Goal: Task Accomplishment & Management: Use online tool/utility

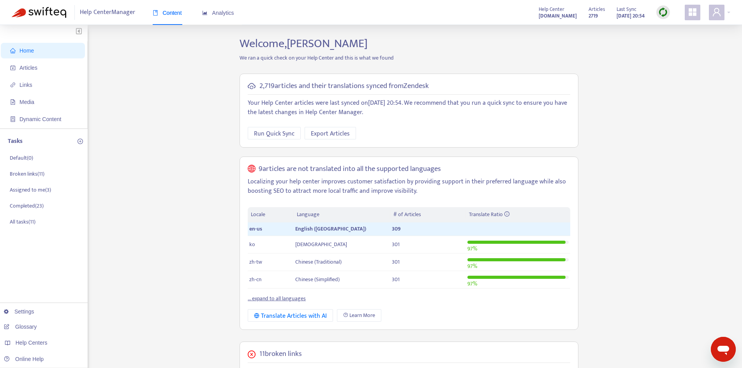
click at [689, 13] on icon "appstore" at bounding box center [692, 11] width 9 height 9
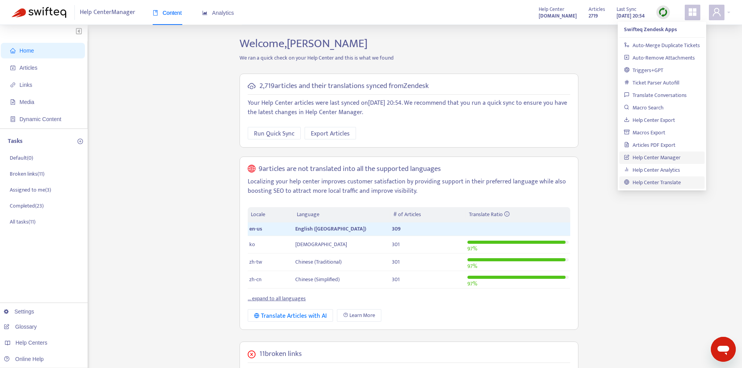
click at [674, 182] on link "Help Center Translate" at bounding box center [652, 182] width 57 height 9
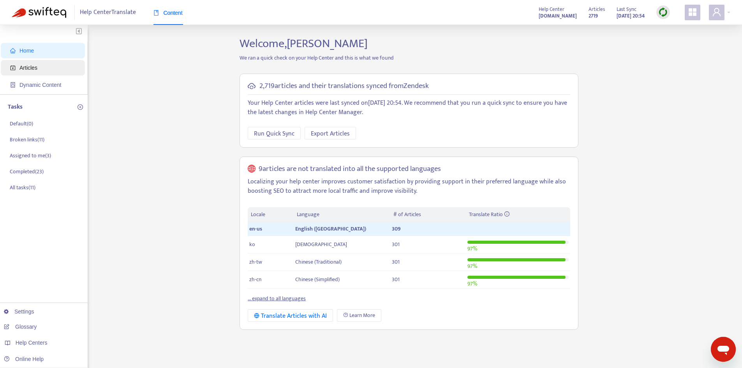
click at [47, 66] on span "Articles" at bounding box center [44, 68] width 69 height 16
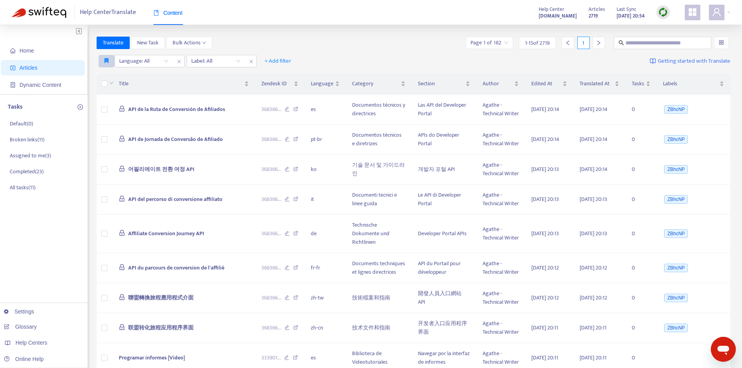
click at [103, 62] on button "button" at bounding box center [107, 61] width 16 height 12
click at [110, 76] on span "Translation" at bounding box center [117, 76] width 25 height 9
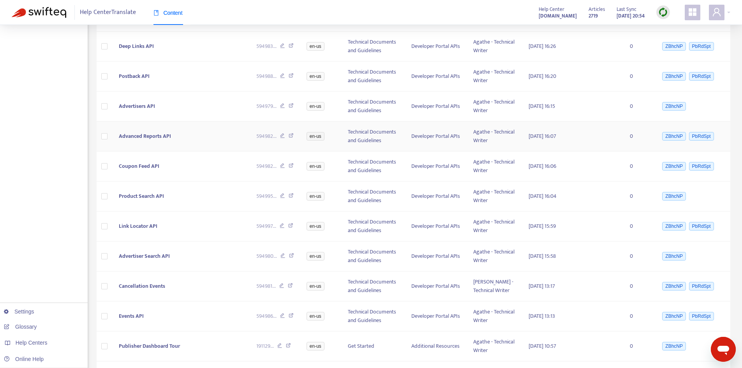
scroll to position [234, 0]
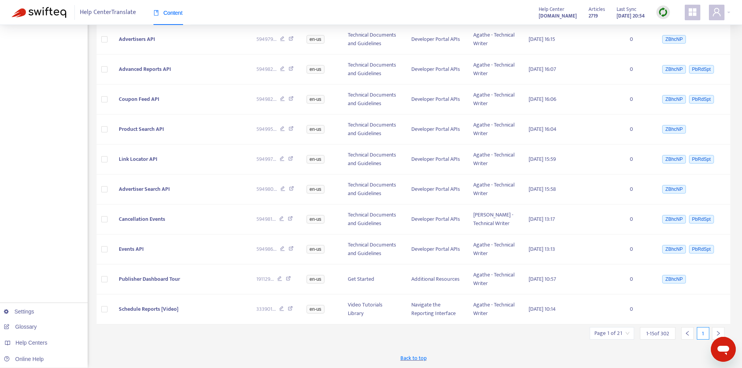
click at [719, 334] on icon "right" at bounding box center [718, 333] width 5 height 5
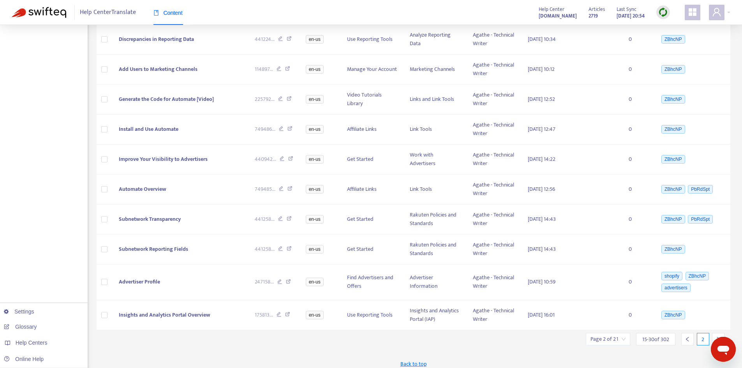
click at [719, 333] on div at bounding box center [718, 339] width 12 height 12
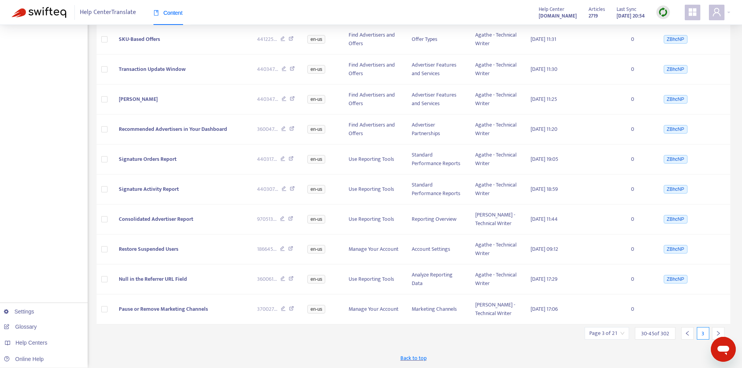
click at [690, 330] on div at bounding box center [687, 333] width 12 height 12
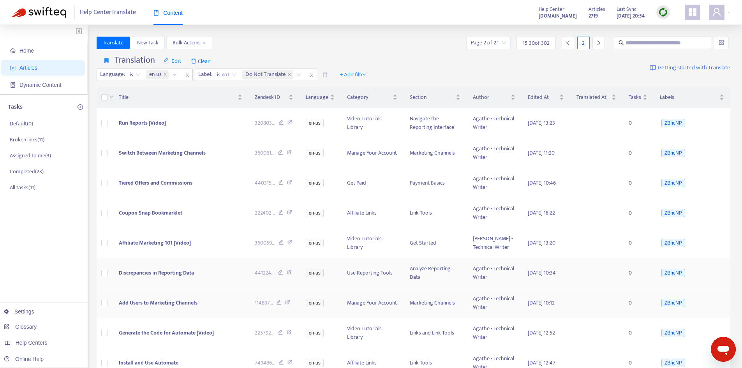
scroll to position [240, 0]
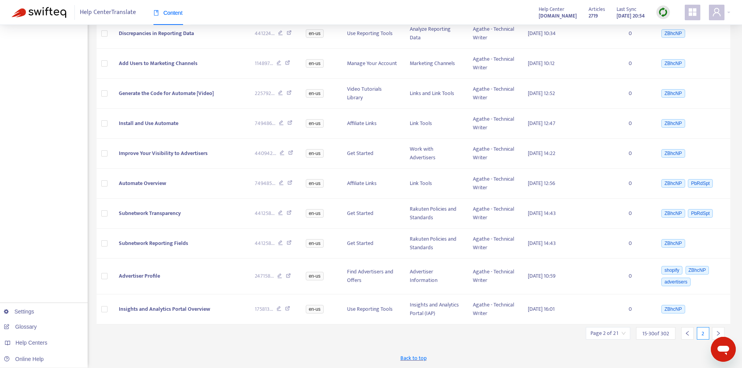
click at [692, 335] on div at bounding box center [687, 333] width 12 height 12
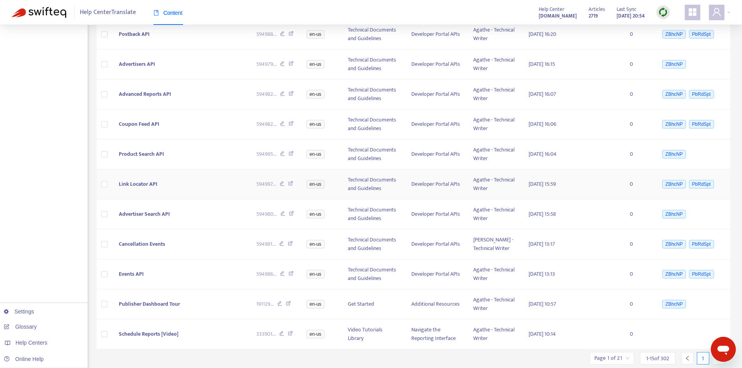
scroll to position [0, 0]
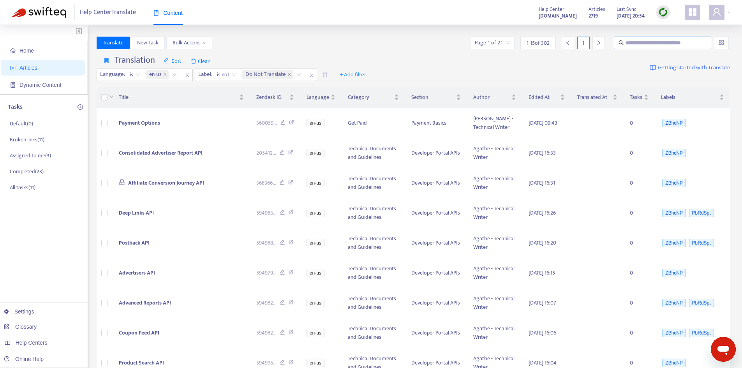
click at [673, 45] on input "text" at bounding box center [663, 43] width 75 height 9
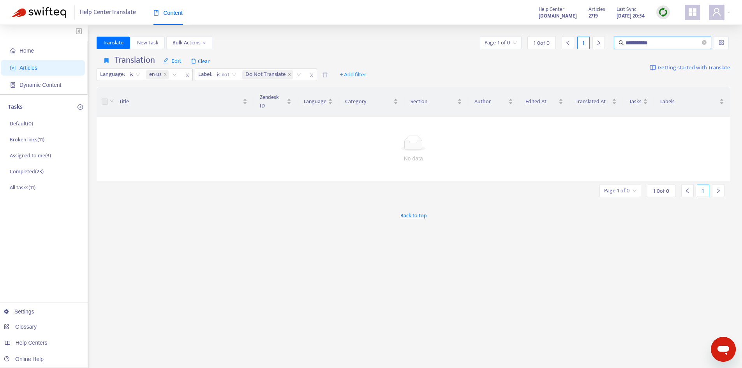
click at [632, 41] on input "**********" at bounding box center [663, 43] width 75 height 9
type input "**********"
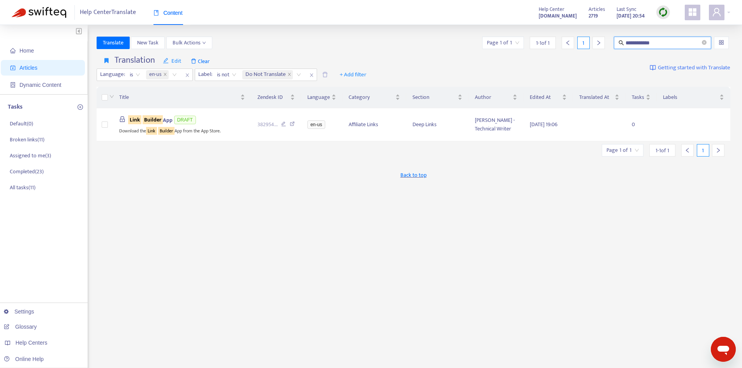
click at [196, 183] on div "Back to top" at bounding box center [414, 175] width 634 height 19
click at [259, 205] on div "**********" at bounding box center [414, 265] width 634 height 456
click at [210, 60] on span "Clear" at bounding box center [200, 61] width 26 height 12
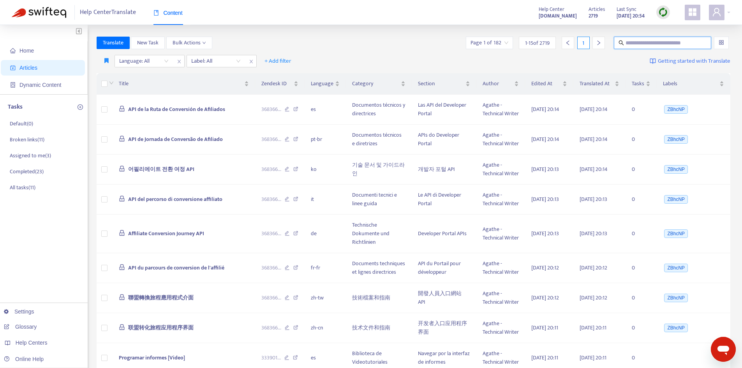
click at [680, 40] on input "text" at bounding box center [663, 43] width 75 height 9
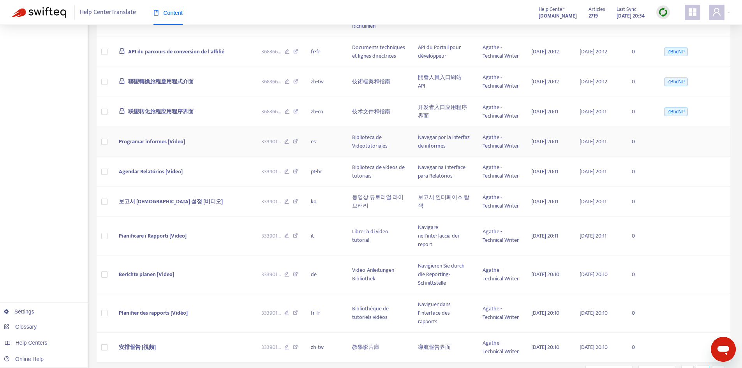
scroll to position [237, 0]
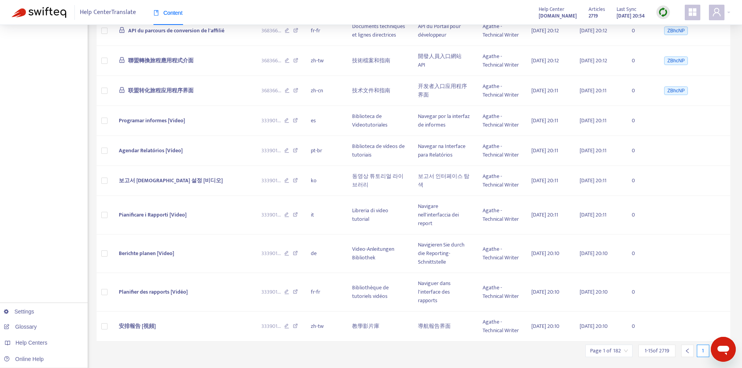
click at [721, 348] on icon "right" at bounding box center [718, 350] width 5 height 5
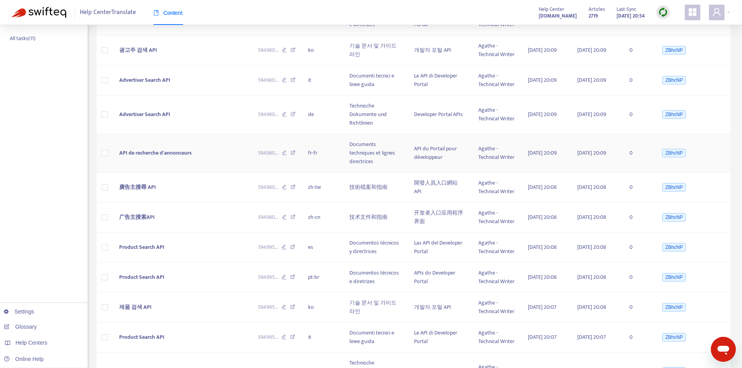
scroll to position [254, 0]
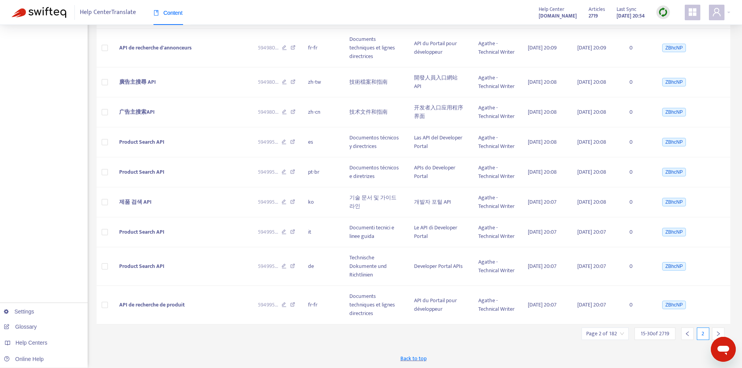
click at [684, 330] on div at bounding box center [687, 334] width 12 height 12
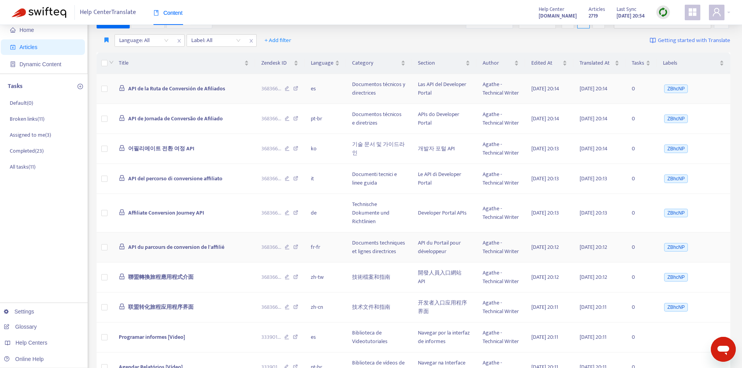
scroll to position [0, 0]
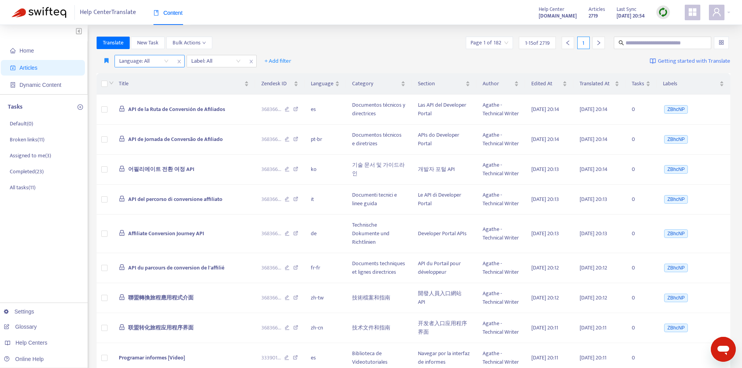
click at [150, 58] on div at bounding box center [139, 60] width 47 height 9
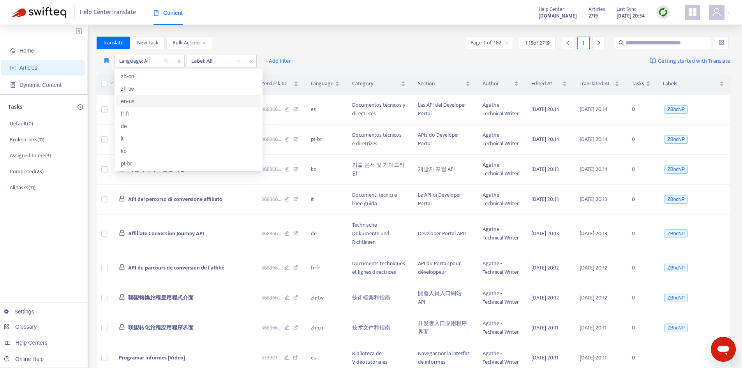
click at [164, 102] on div "en-us" at bounding box center [189, 101] width 136 height 9
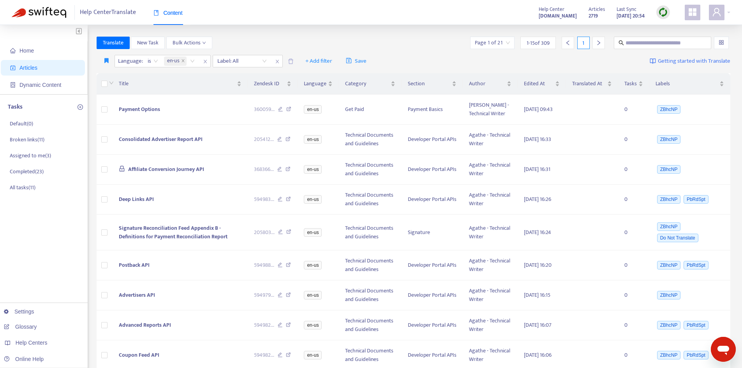
click at [290, 37] on div "Translate New Task Bulk Actions Page 1 of 21 1 - 15 of 309 1" at bounding box center [414, 43] width 634 height 12
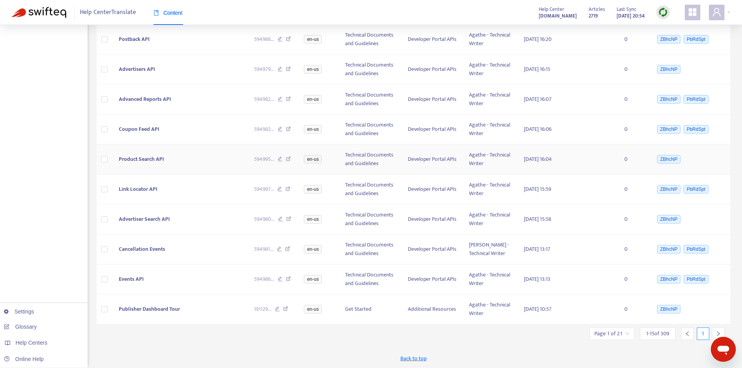
scroll to position [332, 0]
click at [718, 333] on icon "right" at bounding box center [718, 333] width 5 height 5
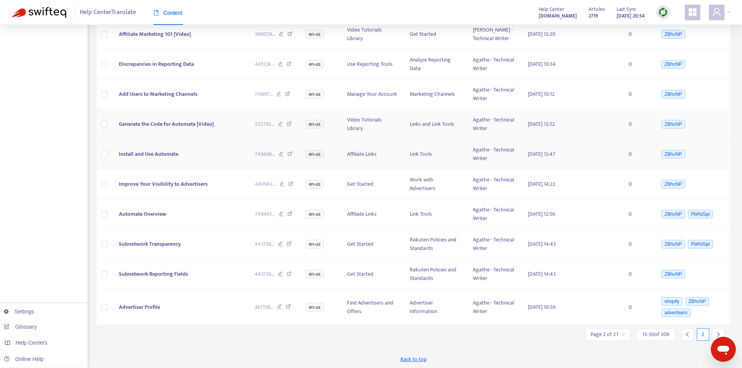
scroll to position [226, 0]
click at [718, 333] on icon "right" at bounding box center [718, 333] width 5 height 5
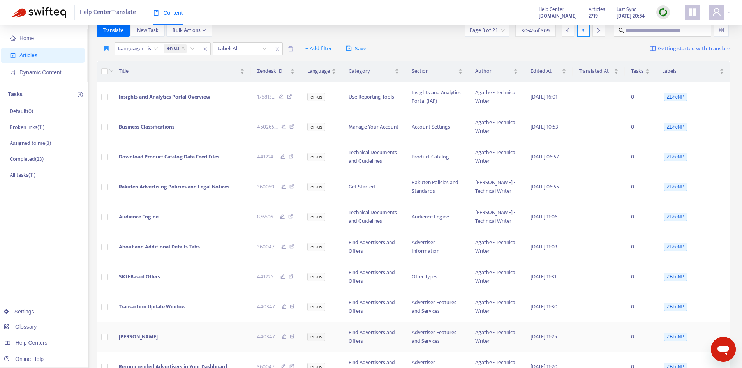
scroll to position [0, 0]
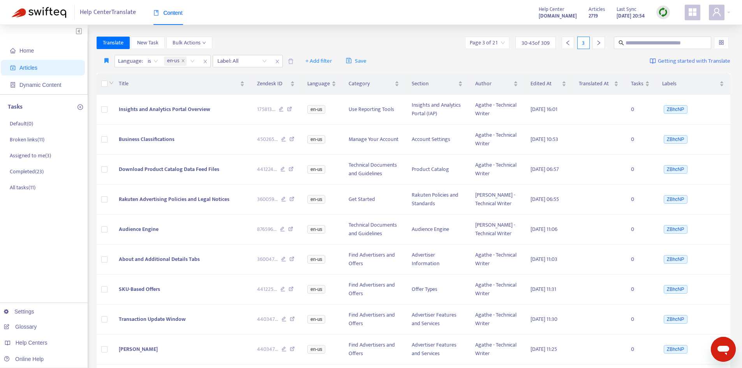
click at [598, 42] on icon "right" at bounding box center [598, 42] width 5 height 5
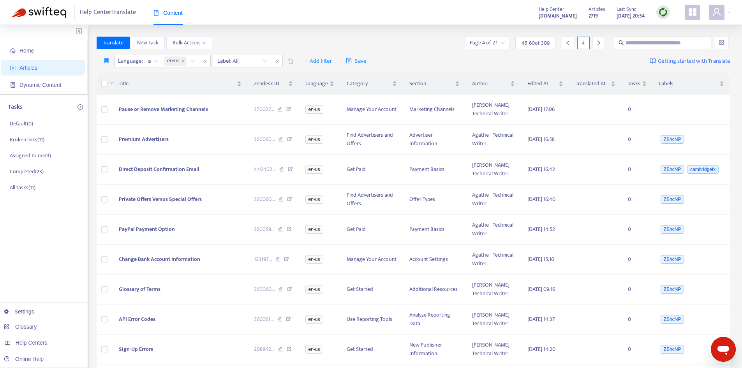
click at [598, 43] on icon "right" at bounding box center [598, 42] width 5 height 5
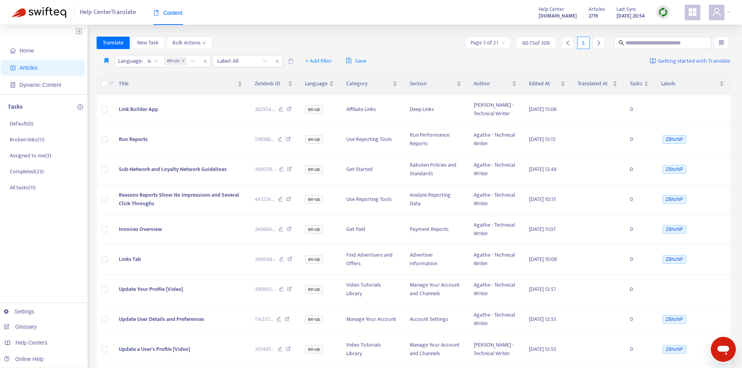
click at [405, 40] on div "Translate New Task Bulk Actions Page 5 of 21 60 - 75 of 309 5" at bounding box center [414, 43] width 634 height 12
click at [413, 40] on div "Translate New Task Bulk Actions Page 5 of 21 60 - 75 of 309 5" at bounding box center [414, 43] width 634 height 12
click at [644, 46] on input "text" at bounding box center [663, 43] width 75 height 9
type input "**********"
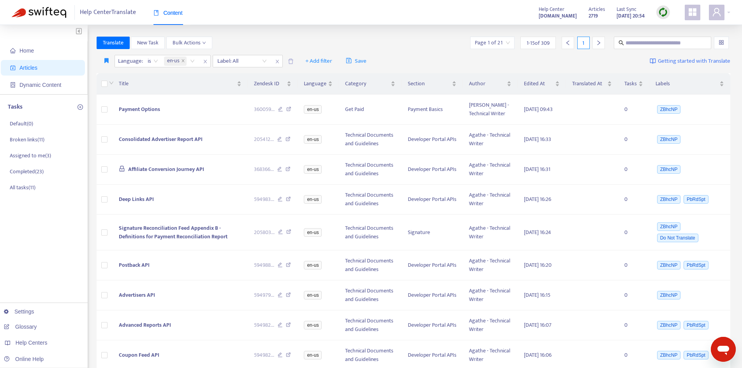
click at [600, 43] on icon "right" at bounding box center [599, 43] width 3 height 5
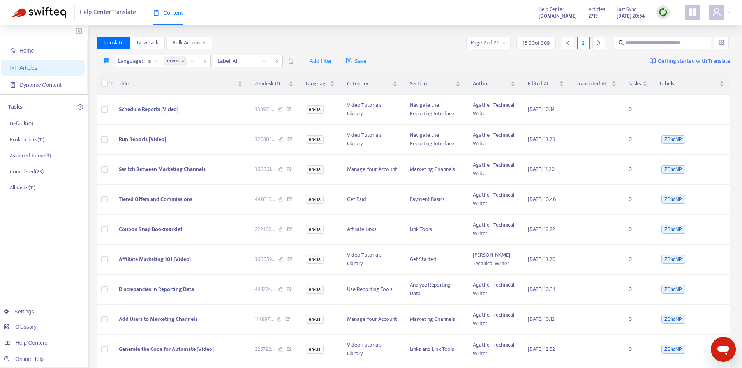
click at [600, 43] on icon "right" at bounding box center [599, 43] width 3 height 5
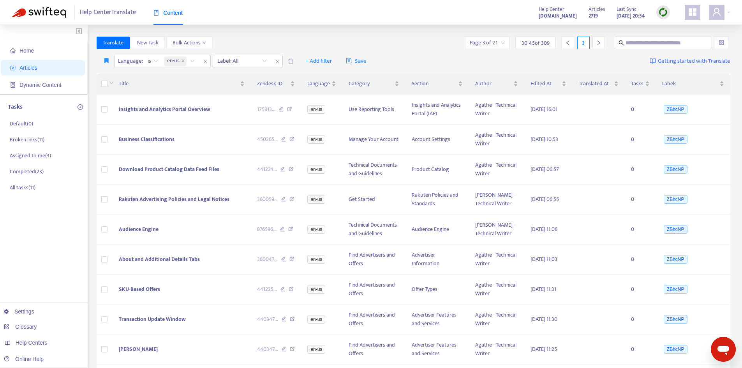
click at [600, 43] on icon "right" at bounding box center [599, 43] width 3 height 5
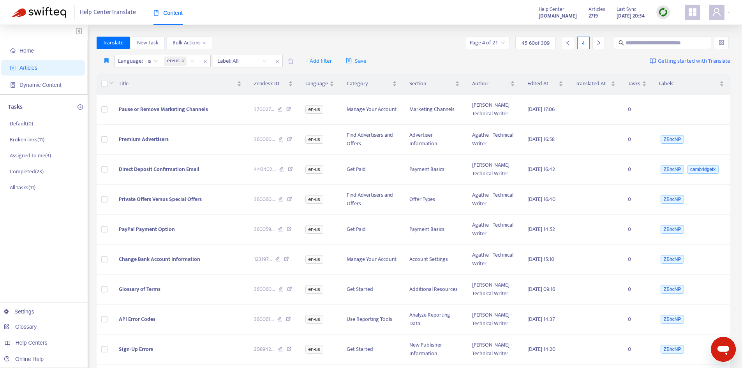
click at [600, 43] on icon "right" at bounding box center [599, 43] width 3 height 5
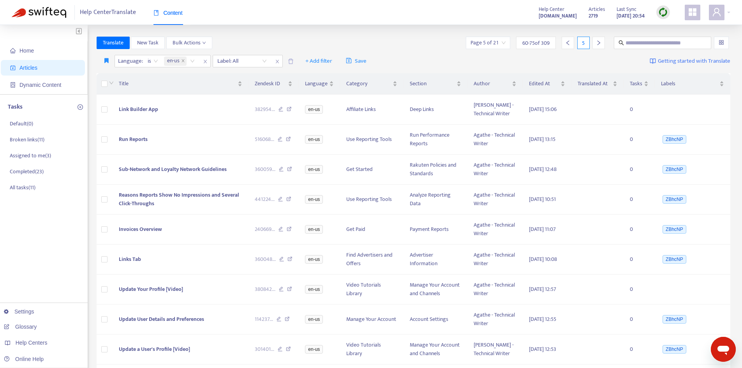
click at [417, 32] on div "Home Articles Dynamic Content Tasks Default ( 0 ) Broken links ( 11 ) Assigned …" at bounding box center [371, 309] width 742 height 569
click at [627, 42] on input "text" at bounding box center [663, 43] width 75 height 9
type input "**********"
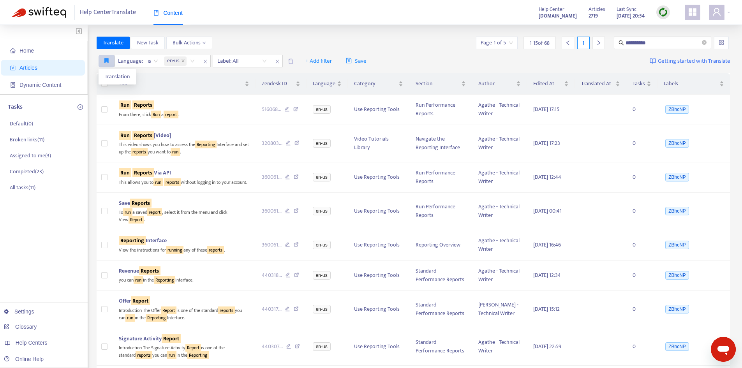
click at [107, 64] on button "button" at bounding box center [107, 61] width 16 height 12
click at [108, 77] on span "Translation" at bounding box center [117, 76] width 25 height 9
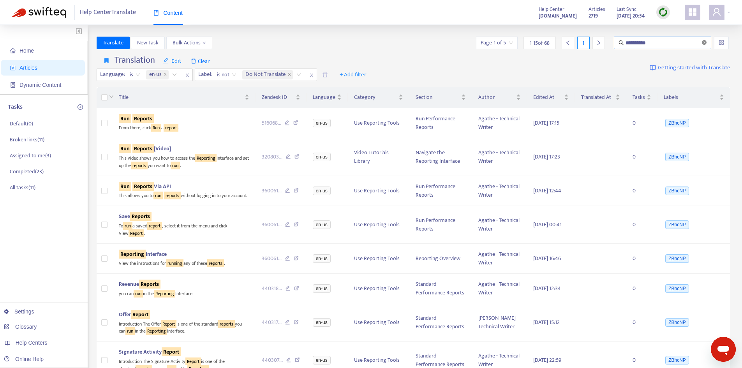
click at [704, 43] on icon "close-circle" at bounding box center [704, 42] width 5 height 5
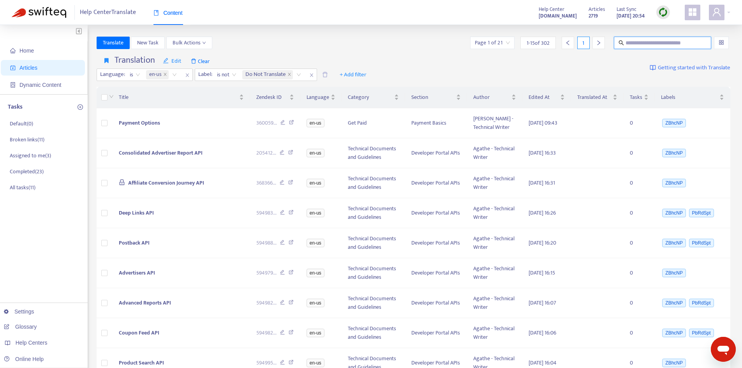
click at [598, 41] on icon "right" at bounding box center [598, 42] width 5 height 5
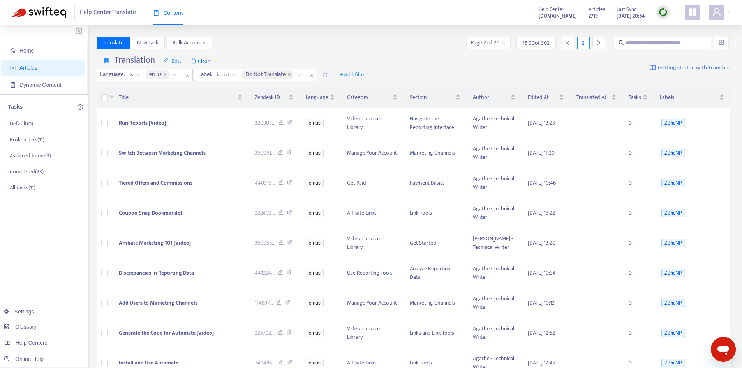
click at [597, 40] on div at bounding box center [599, 43] width 12 height 12
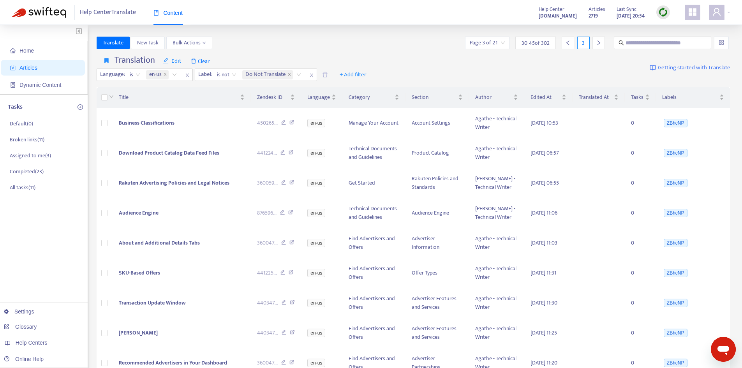
click at [597, 40] on div at bounding box center [599, 43] width 12 height 12
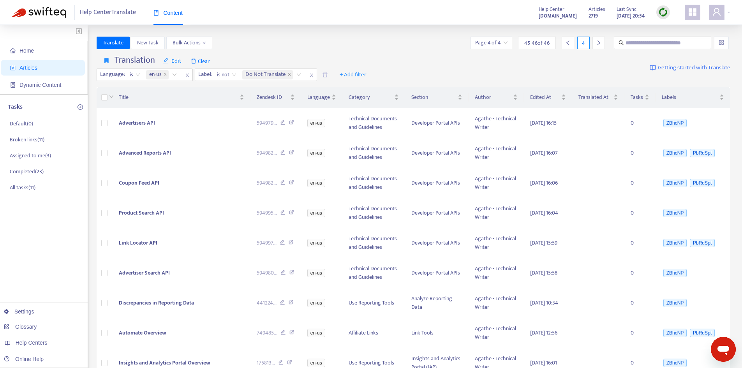
click at [597, 40] on div at bounding box center [599, 43] width 12 height 12
click at [566, 41] on icon "left" at bounding box center [567, 42] width 5 height 5
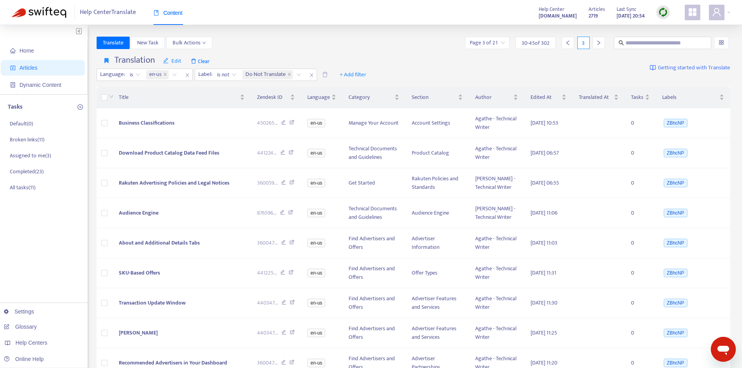
click at [596, 46] on div at bounding box center [599, 43] width 12 height 12
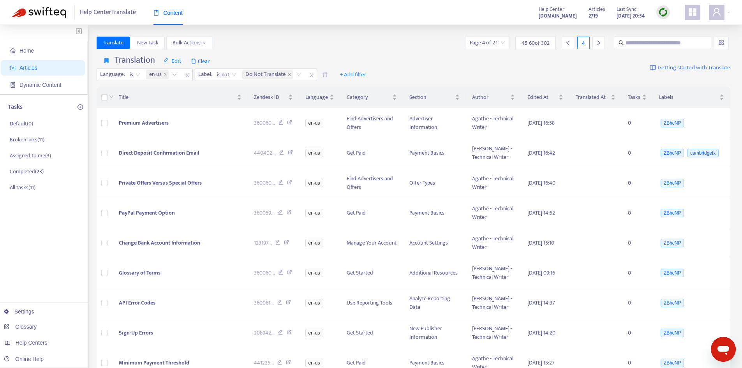
click at [599, 45] on icon "right" at bounding box center [598, 42] width 5 height 5
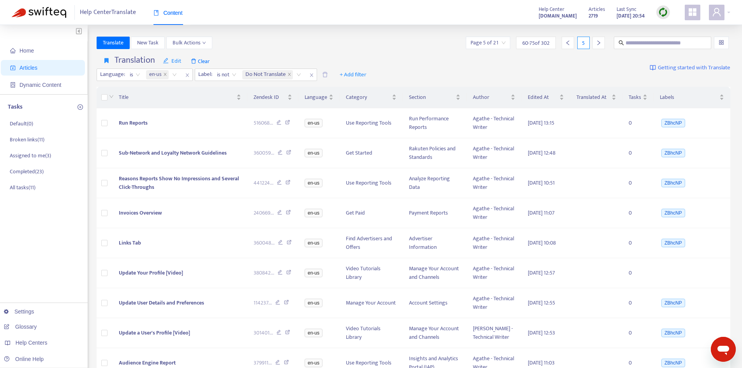
click at [572, 42] on div at bounding box center [568, 43] width 12 height 12
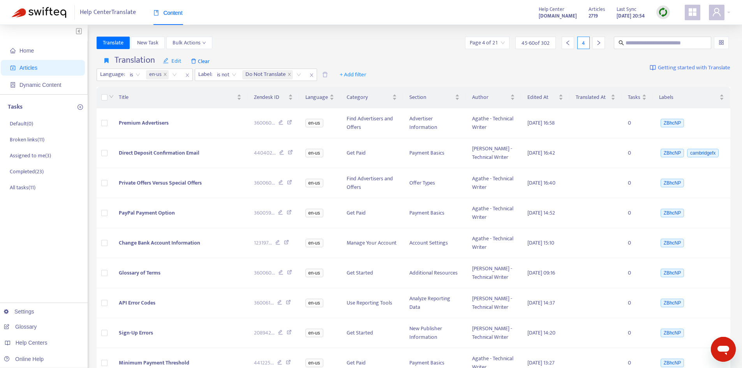
drag, startPoint x: 294, startPoint y: 246, endPoint x: 302, endPoint y: 61, distance: 185.7
click at [660, 41] on input "text" at bounding box center [663, 43] width 75 height 9
type input "**********"
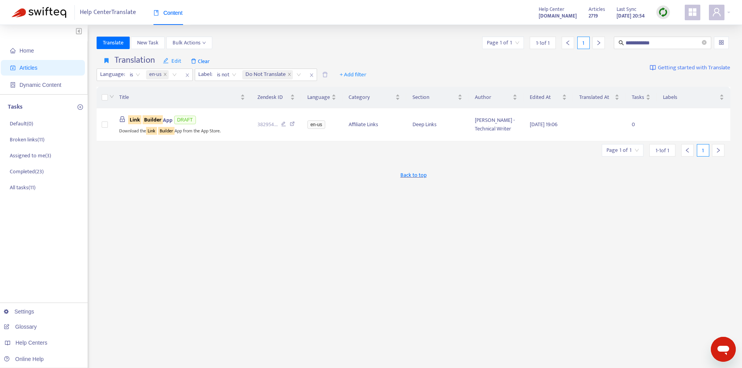
drag, startPoint x: 189, startPoint y: 120, endPoint x: 153, endPoint y: 214, distance: 100.1
click at [153, 214] on div "**********" at bounding box center [414, 265] width 634 height 456
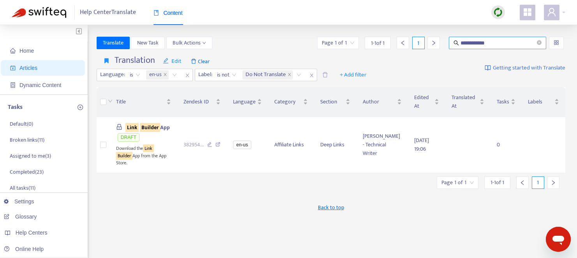
click at [491, 47] on input "**********" at bounding box center [498, 43] width 75 height 9
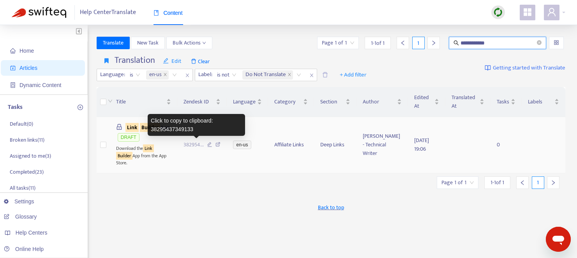
click at [191, 141] on span "382954 ..." at bounding box center [194, 144] width 20 height 9
copy span "382954"
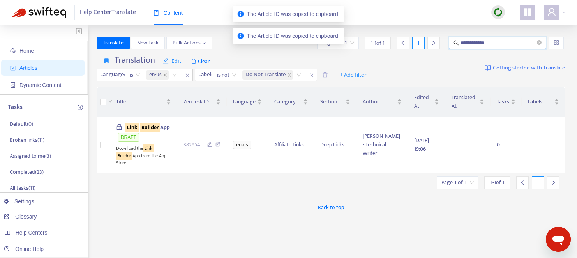
click at [502, 41] on input "**********" at bounding box center [498, 43] width 75 height 9
paste input "*******"
paste input "text"
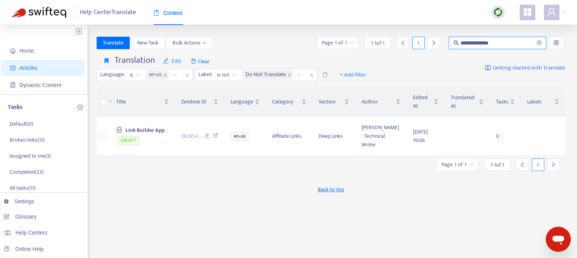
click at [502, 41] on input "**********" at bounding box center [498, 43] width 75 height 9
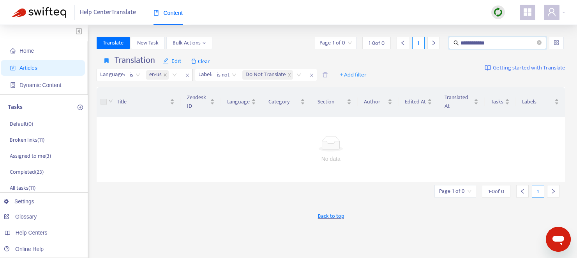
type input "**********"
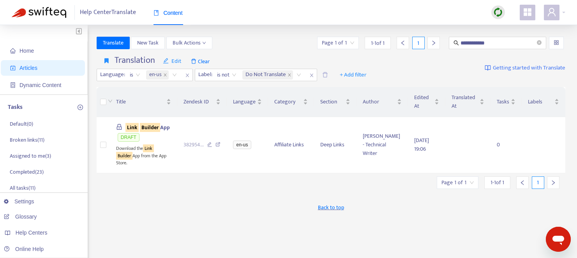
click at [539, 42] on icon "close-circle" at bounding box center [539, 42] width 5 height 5
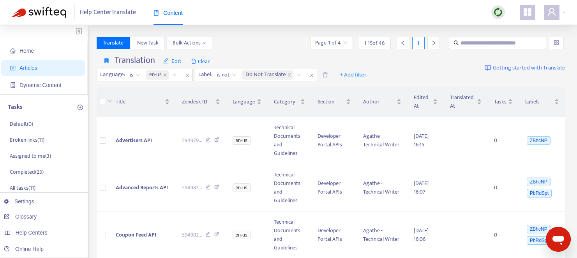
click at [489, 39] on input "text" at bounding box center [498, 43] width 75 height 9
click at [436, 45] on icon "right" at bounding box center [433, 42] width 5 height 5
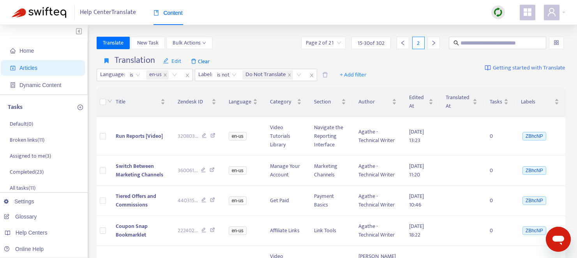
click at [436, 45] on icon "right" at bounding box center [433, 42] width 5 height 5
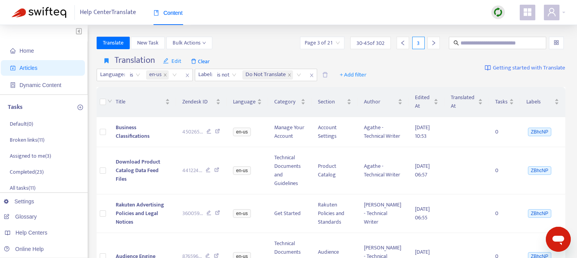
click at [404, 39] on div at bounding box center [403, 43] width 12 height 12
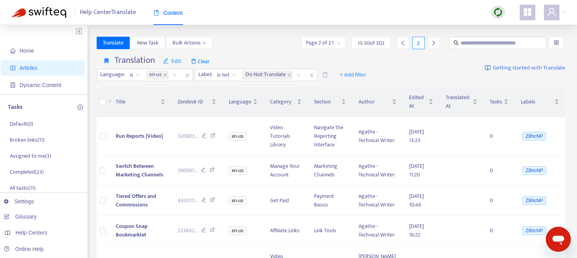
click at [403, 42] on icon "left" at bounding box center [402, 42] width 5 height 5
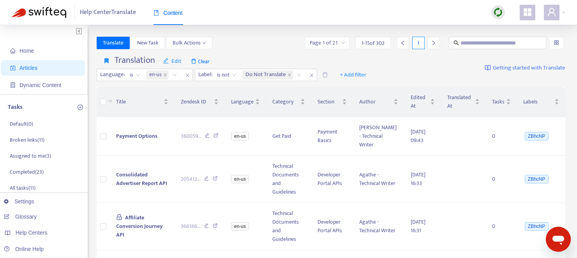
click at [439, 42] on div at bounding box center [433, 43] width 12 height 12
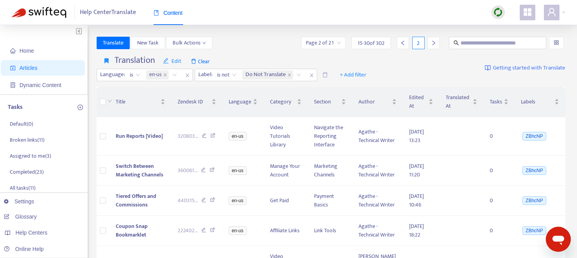
click at [403, 44] on icon "left" at bounding box center [402, 42] width 5 height 5
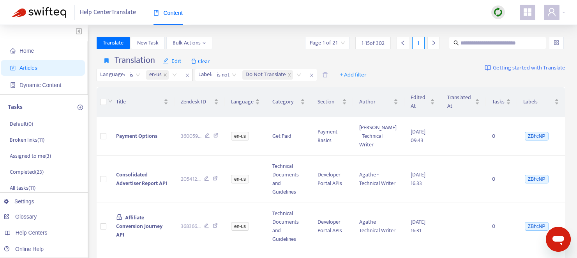
click at [435, 45] on icon "right" at bounding box center [433, 42] width 5 height 5
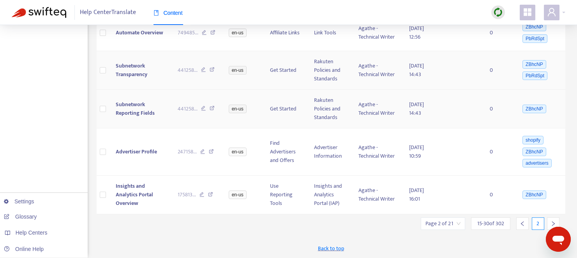
scroll to position [490, 0]
click at [554, 220] on div at bounding box center [553, 223] width 12 height 12
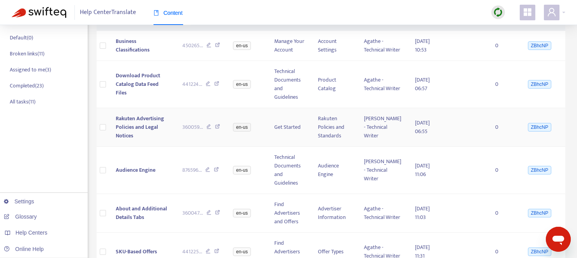
scroll to position [0, 0]
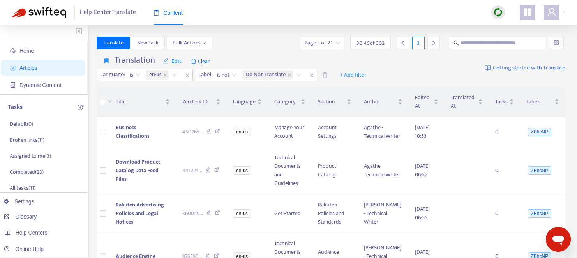
click at [402, 43] on icon "left" at bounding box center [402, 42] width 5 height 5
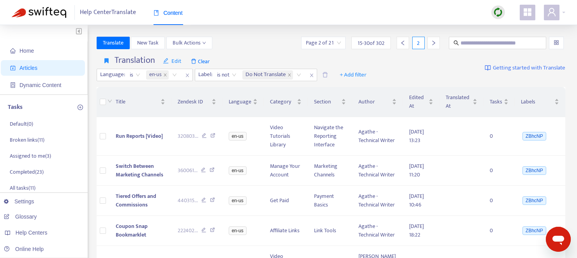
click at [402, 43] on icon "left" at bounding box center [402, 42] width 5 height 5
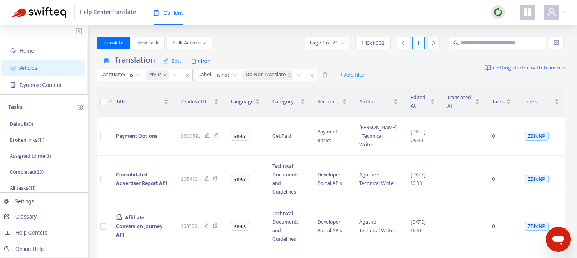
click at [416, 61] on div "Translation Edit Clear Language : is en-us Label : is not Do Not Translate + Ad…" at bounding box center [331, 68] width 469 height 32
click at [433, 42] on icon "right" at bounding box center [433, 42] width 5 height 5
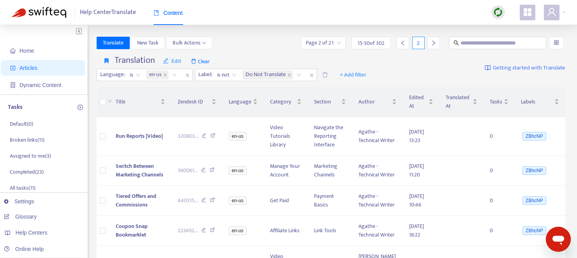
click at [430, 48] on div at bounding box center [433, 43] width 12 height 12
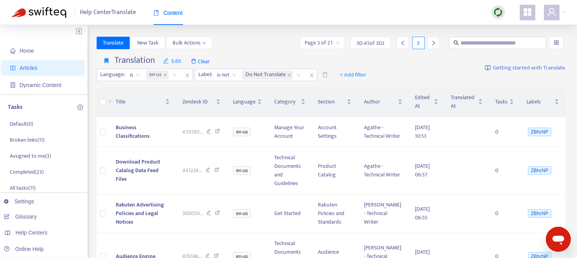
click at [430, 48] on div at bounding box center [433, 43] width 12 height 12
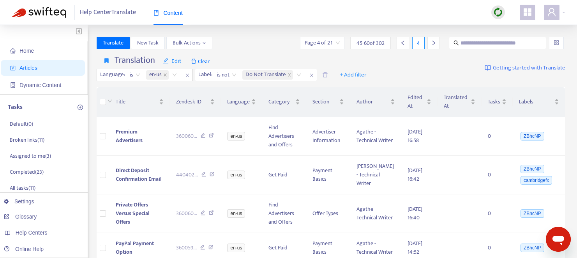
click at [430, 48] on div at bounding box center [433, 43] width 12 height 12
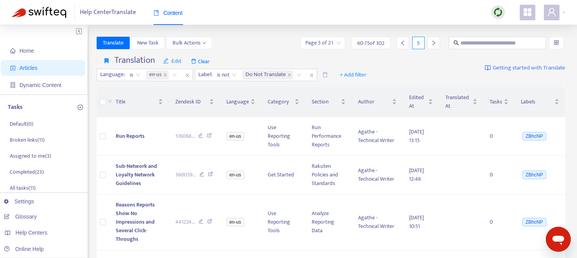
click at [399, 47] on div at bounding box center [403, 43] width 12 height 12
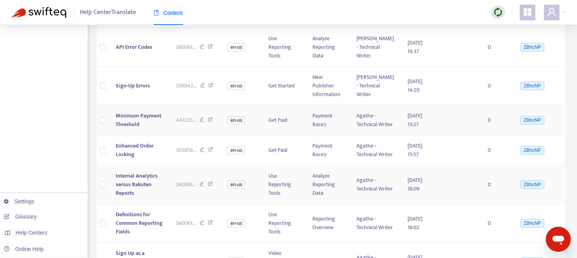
scroll to position [482, 0]
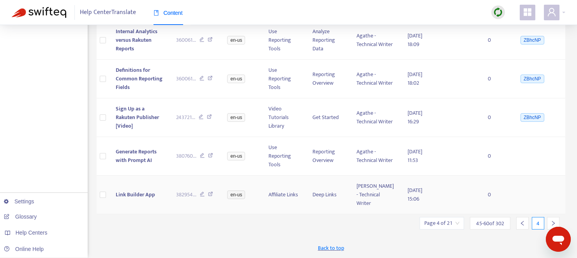
click at [213, 194] on icon at bounding box center [210, 194] width 5 height 7
